Goal: Task Accomplishment & Management: Use online tool/utility

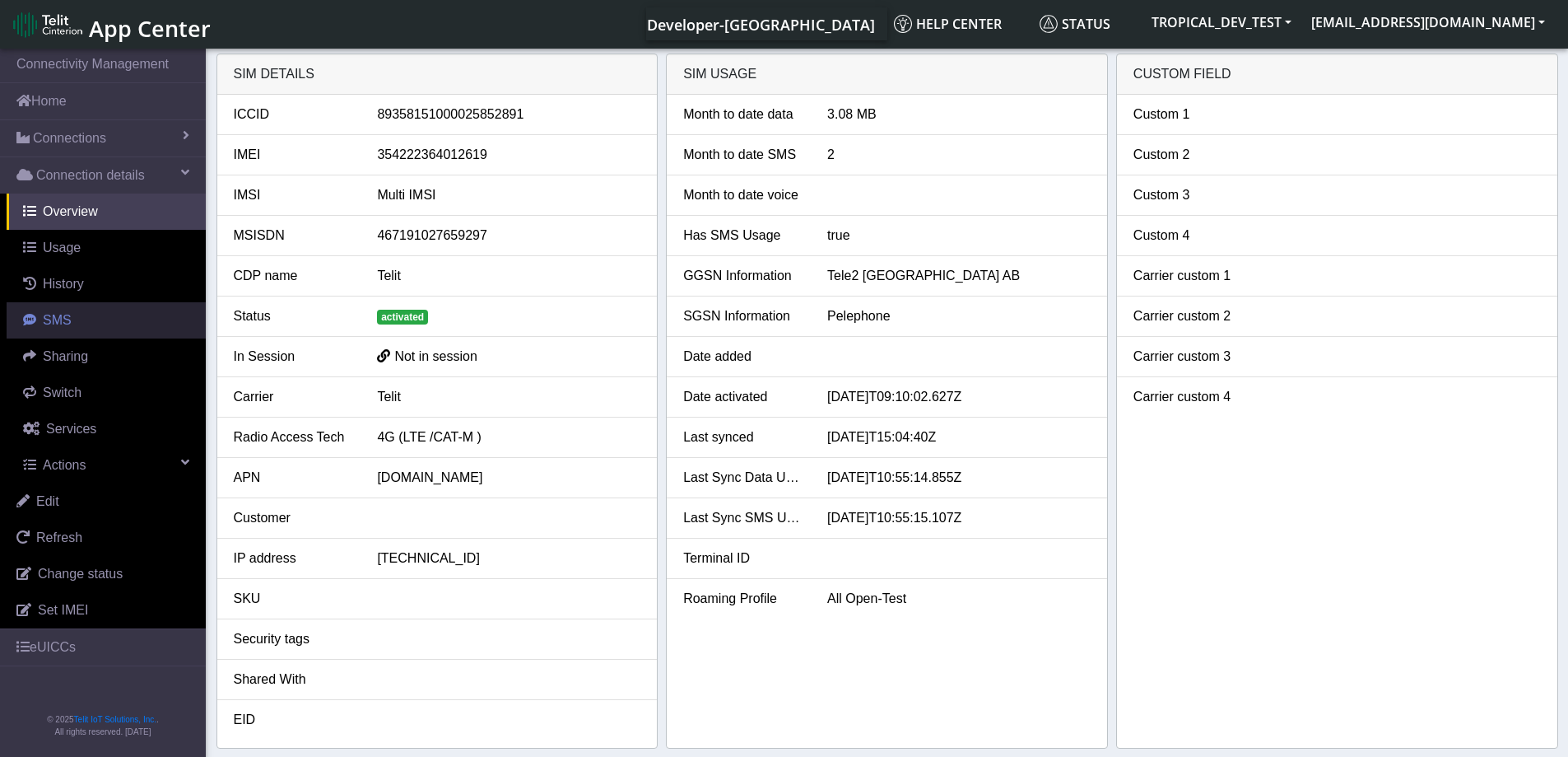
click at [54, 317] on span "SMS" at bounding box center [57, 319] width 29 height 14
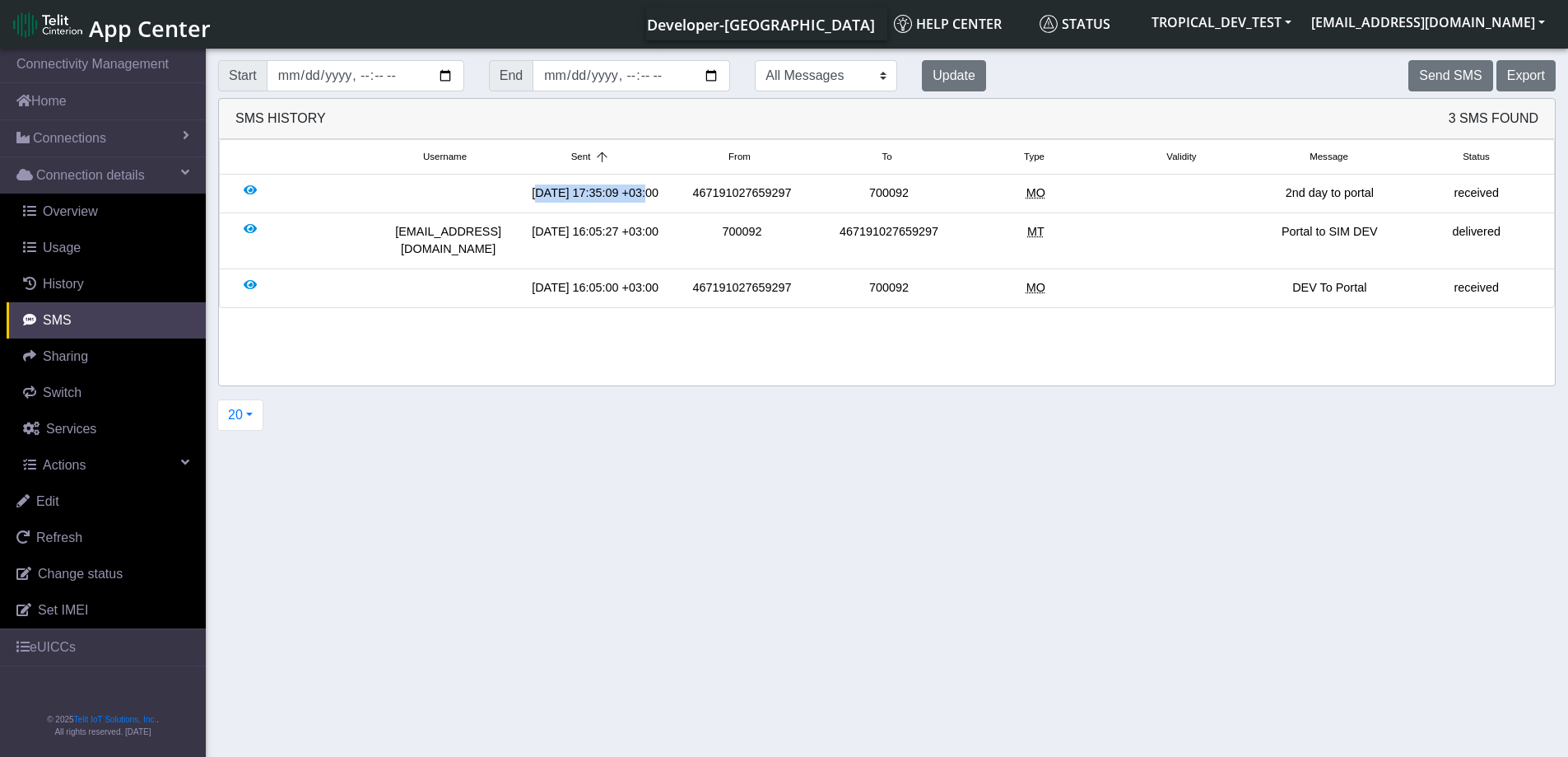
drag, startPoint x: 540, startPoint y: 196, endPoint x: 653, endPoint y: 194, distance: 113.0
click at [653, 194] on div "[DATE] 17:35:09 +03:00" at bounding box center [595, 193] width 146 height 18
copy div "[DATE] 17:35:09"
click at [1462, 77] on button "Send SMS" at bounding box center [1450, 75] width 84 height 31
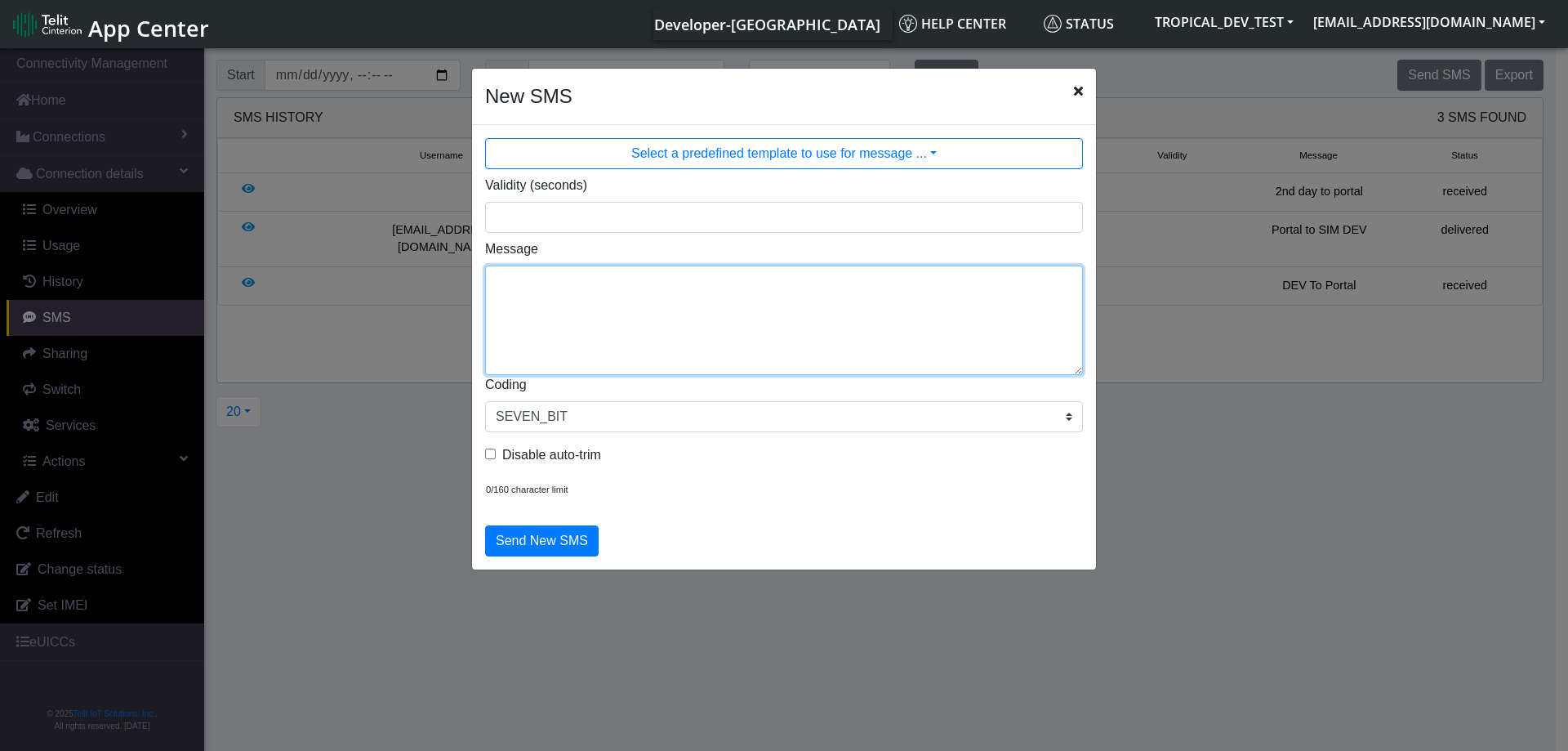
click at [663, 299] on textarea "Message" at bounding box center [784, 320] width 598 height 109
type textarea "2nd now from porrtal"
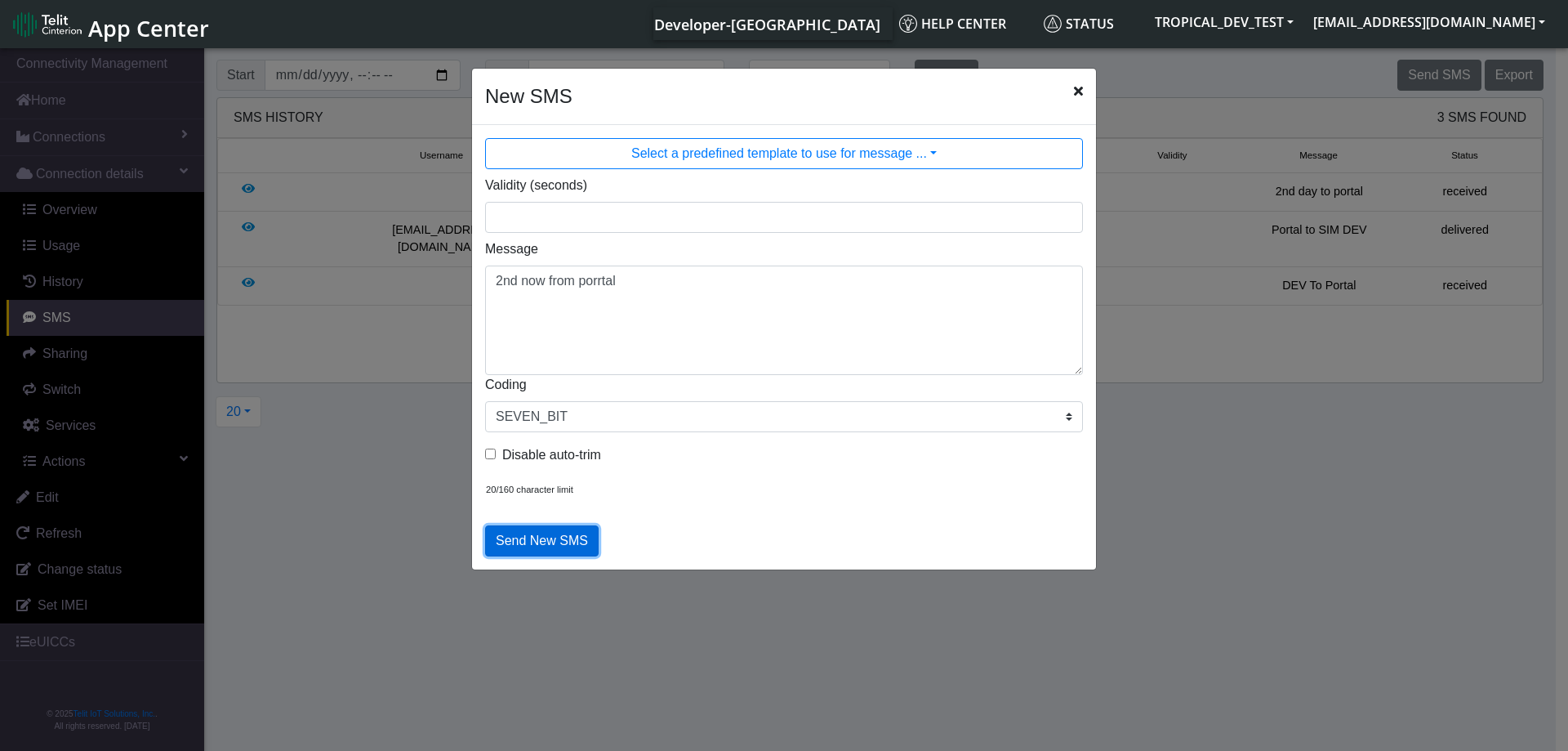
click at [551, 544] on button "Send New SMS" at bounding box center [542, 540] width 114 height 31
